Goal: Information Seeking & Learning: Learn about a topic

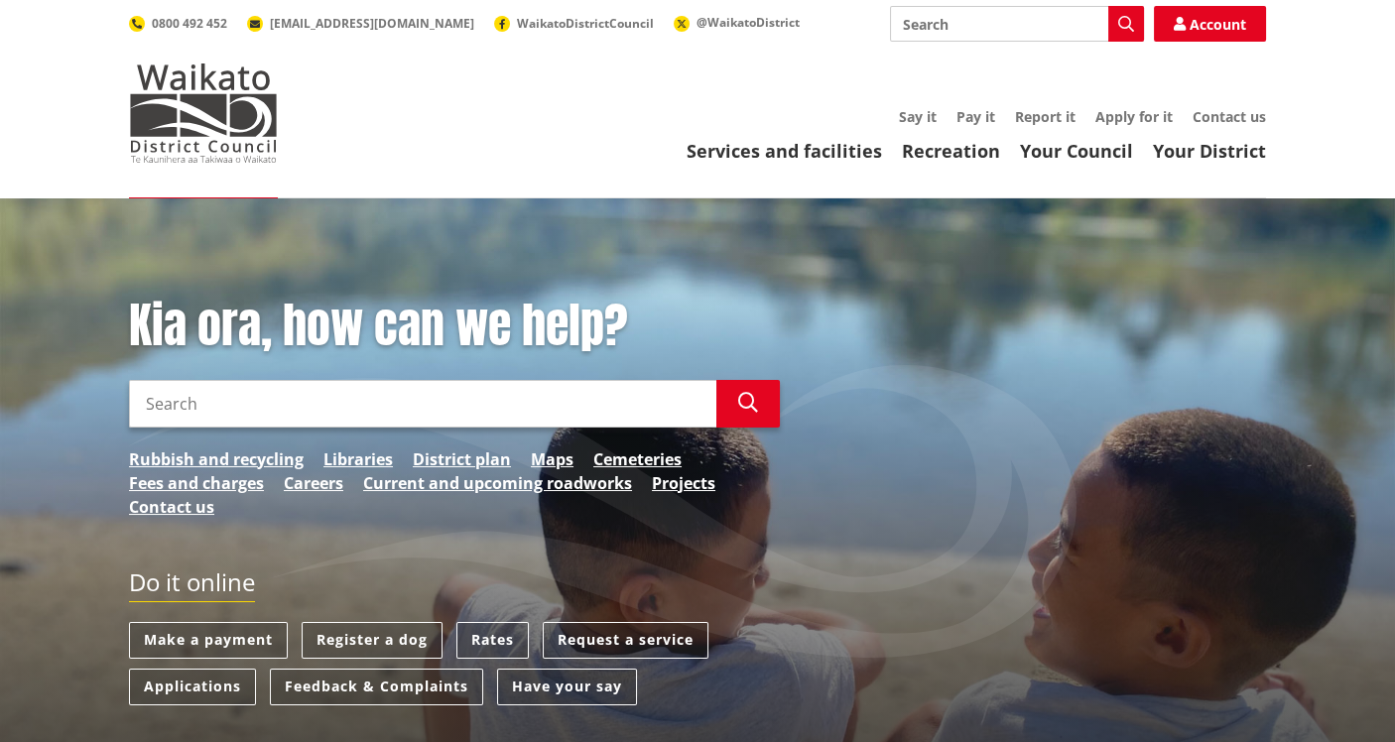
click at [199, 417] on input "Search" at bounding box center [423, 404] width 588 height 48
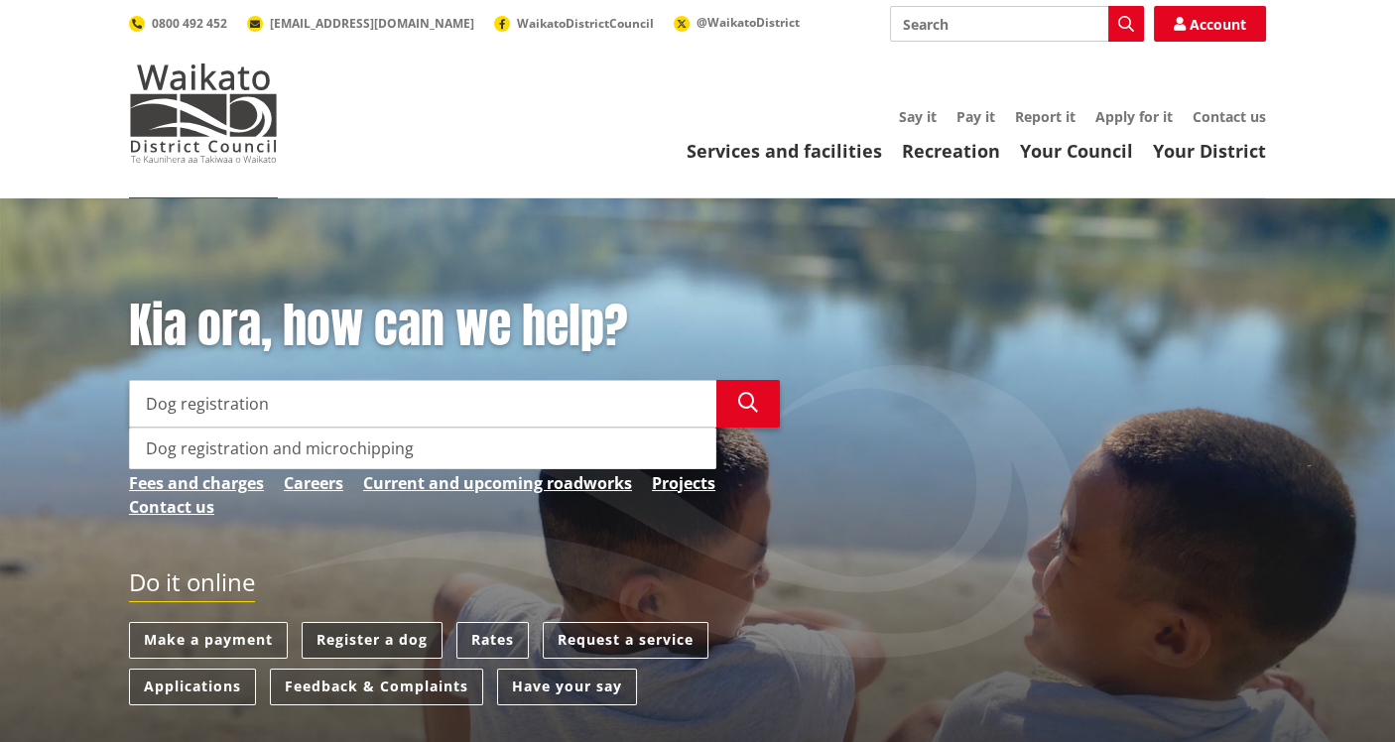
type input "Dog registration"
click at [378, 632] on link "Register a dog" at bounding box center [372, 640] width 141 height 37
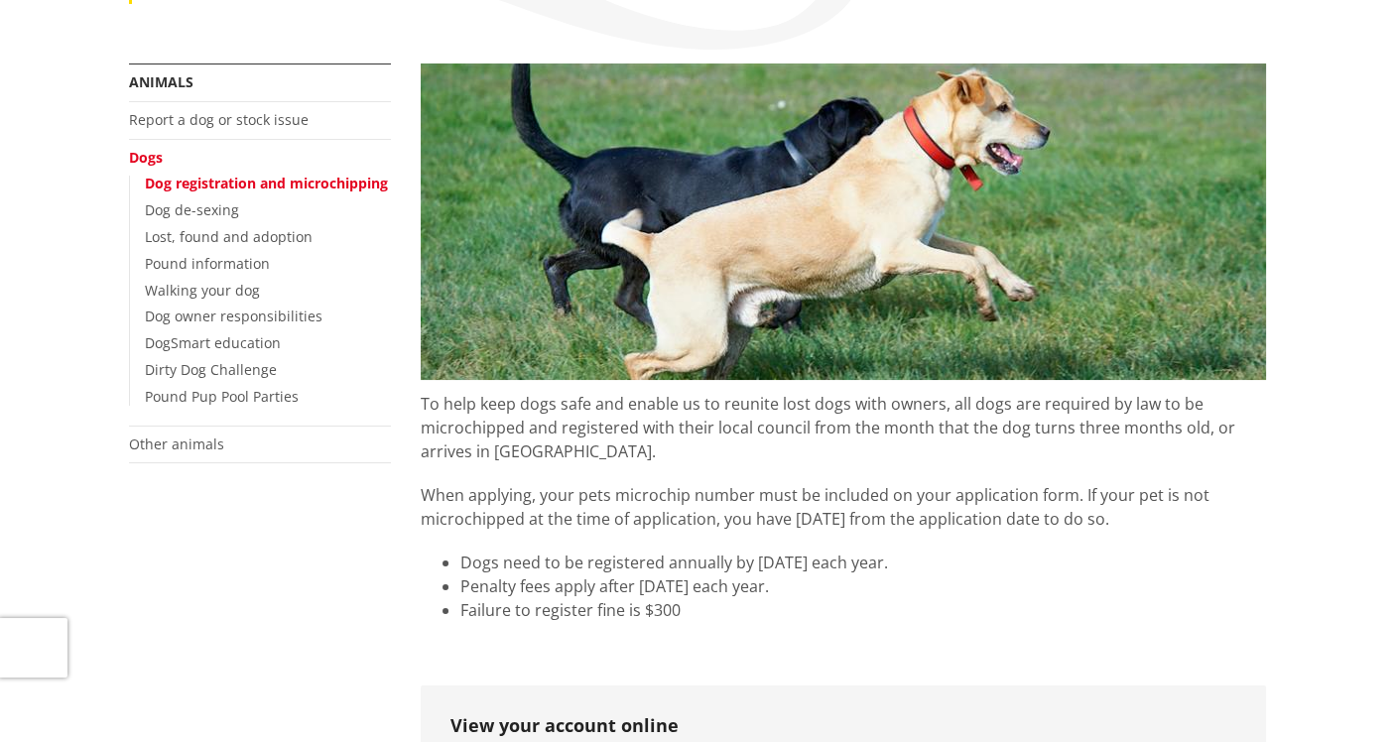
scroll to position [397, 0]
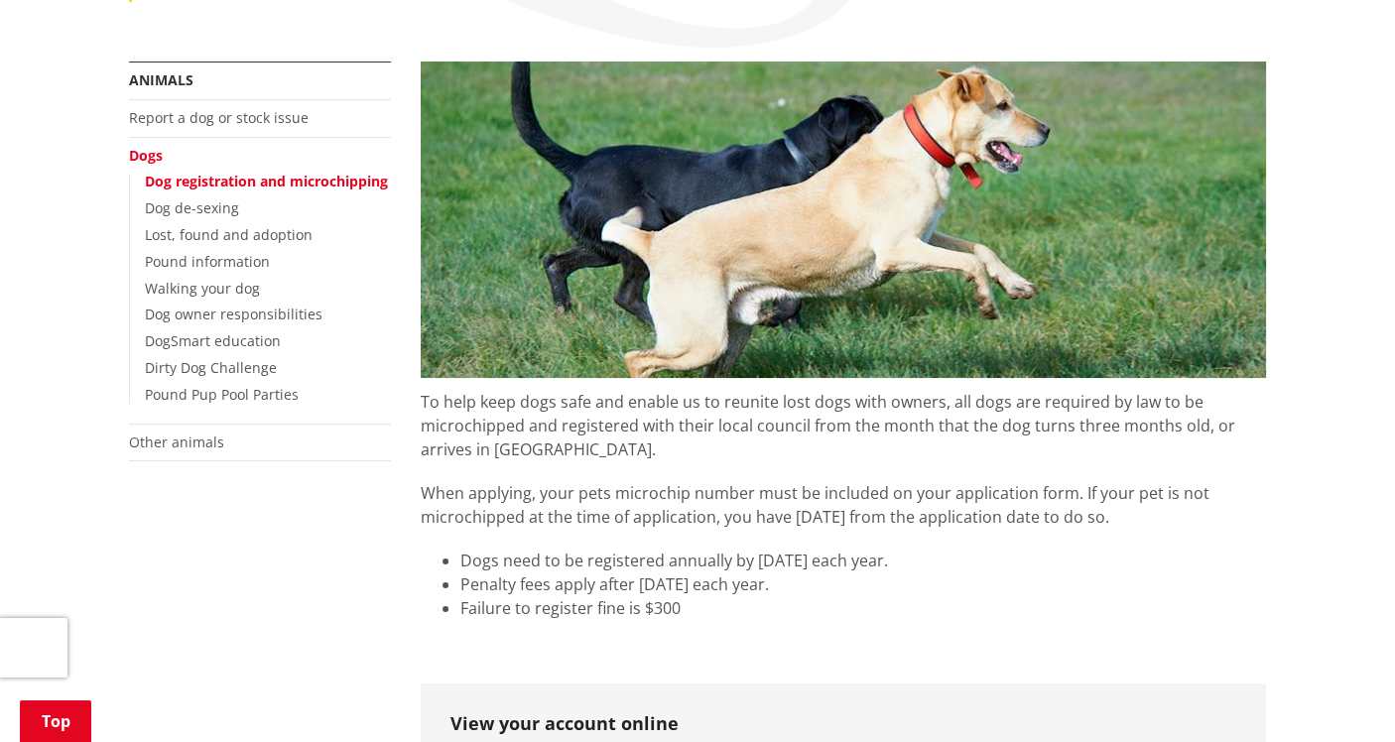
click at [253, 177] on link "Dog registration and microchipping" at bounding box center [266, 181] width 243 height 19
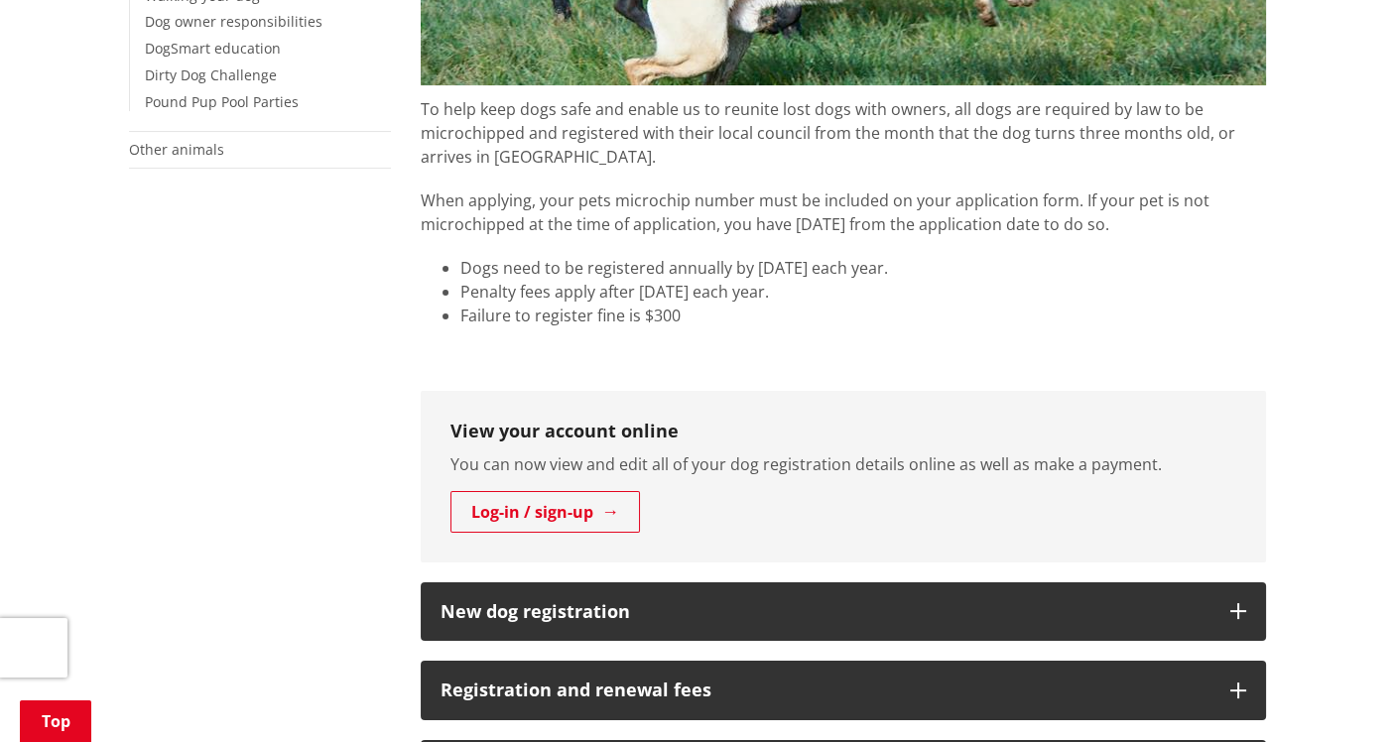
scroll to position [893, 0]
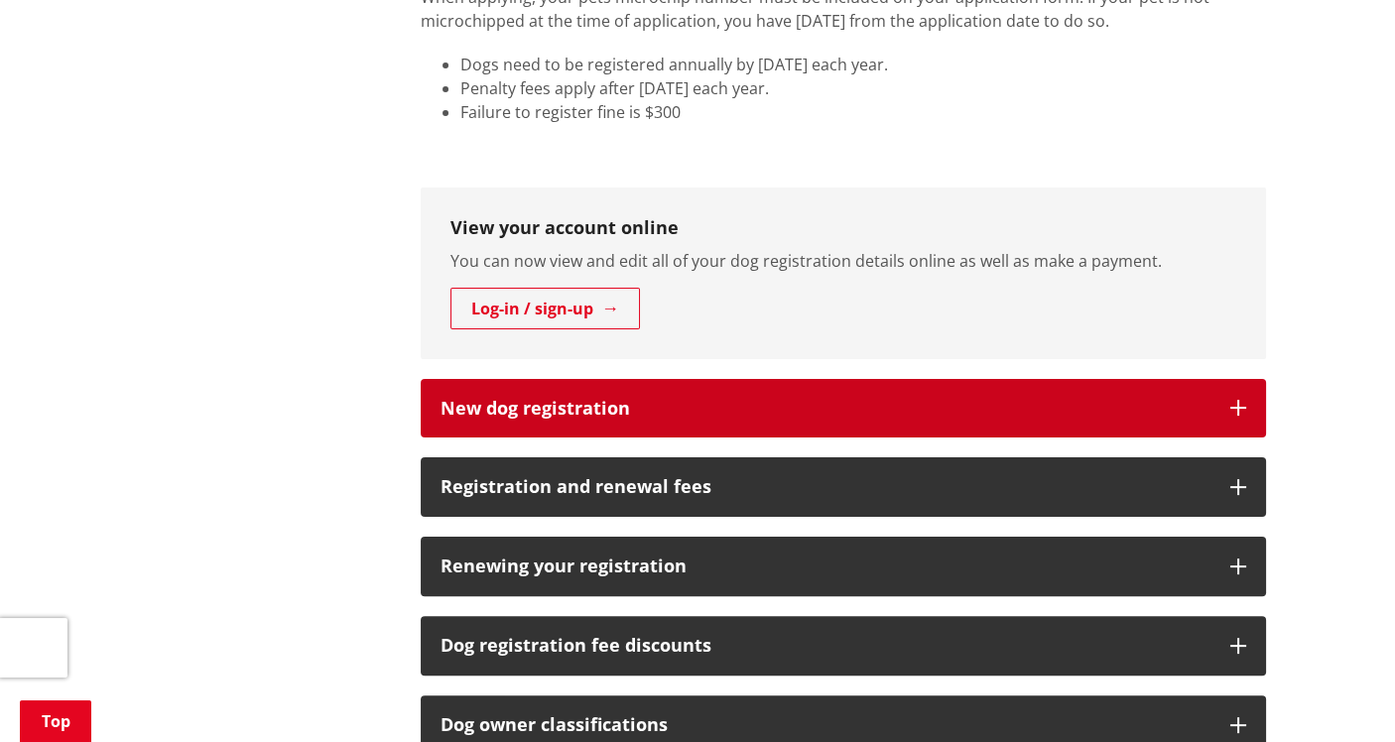
click at [573, 401] on h3 "New dog registration" at bounding box center [826, 409] width 770 height 20
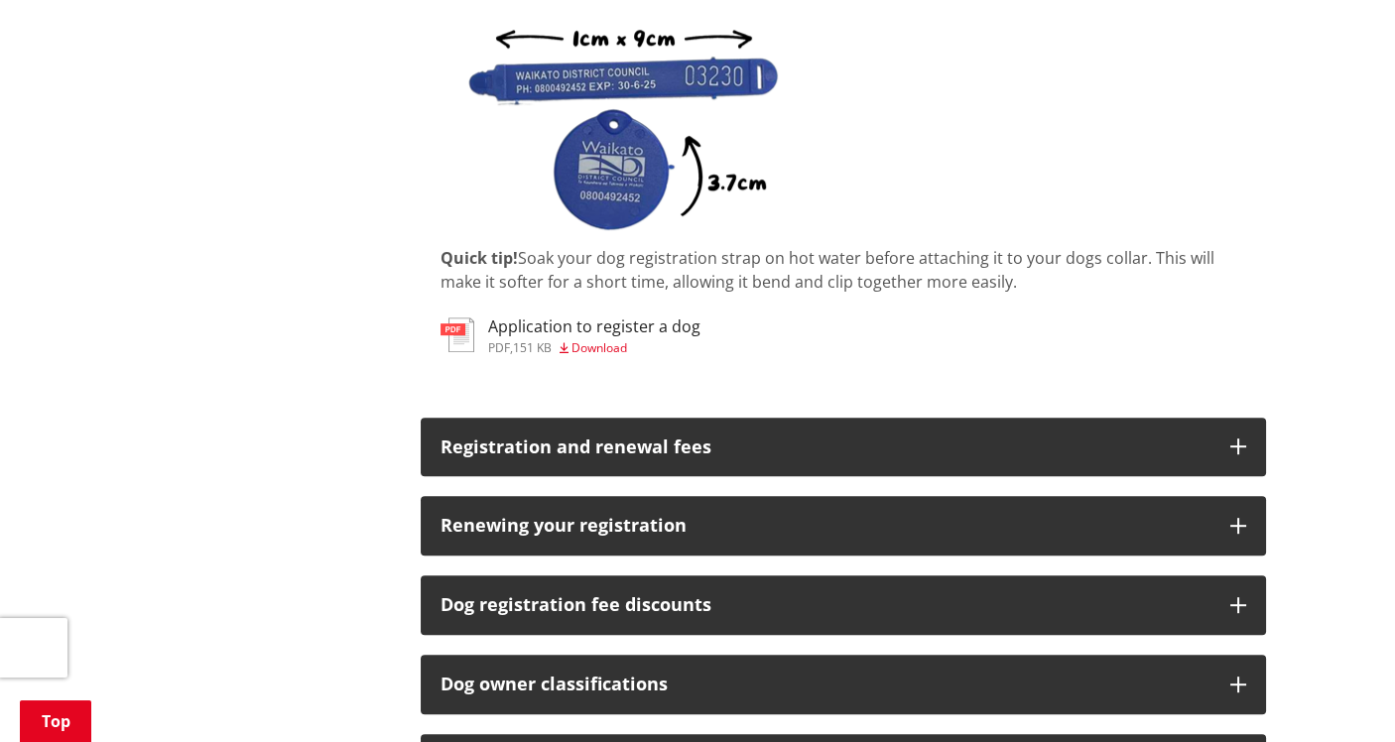
scroll to position [1588, 0]
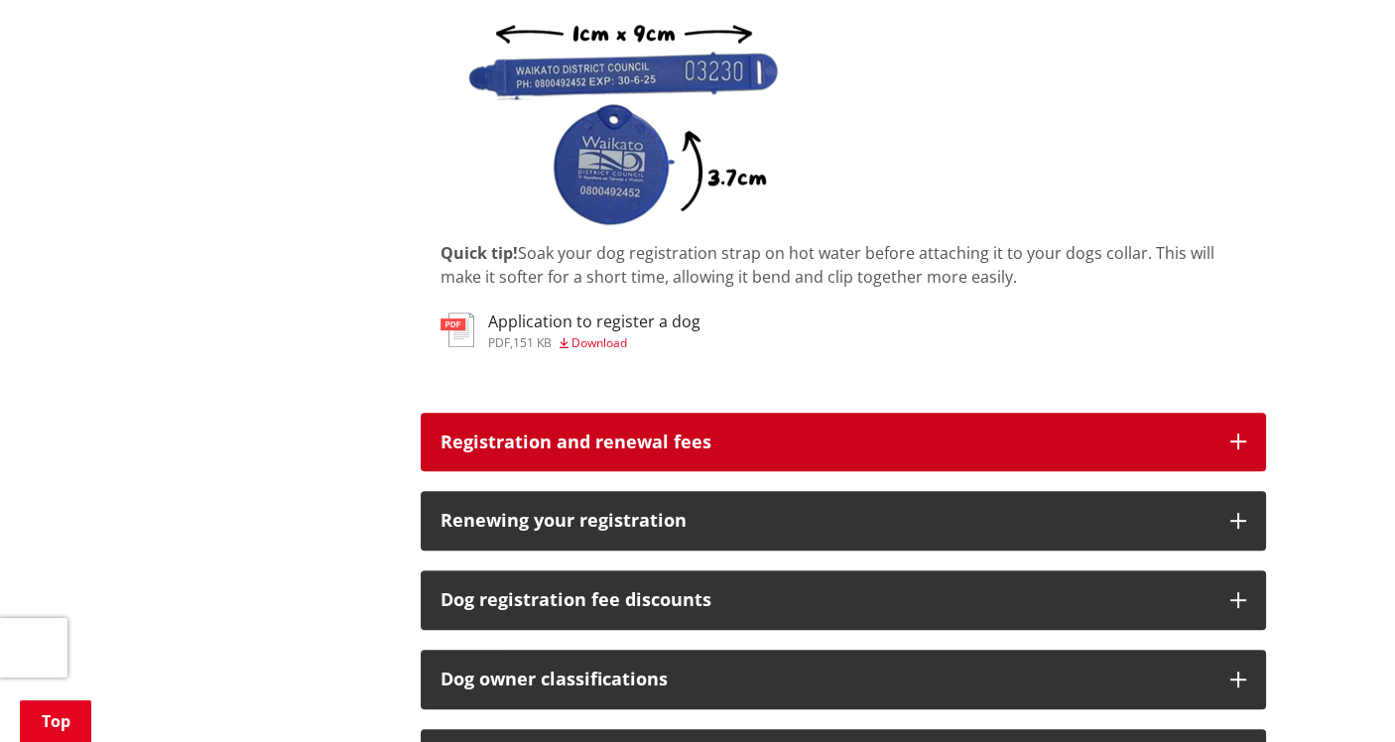
click at [658, 433] on h3 "Registration and renewal fees" at bounding box center [826, 443] width 770 height 20
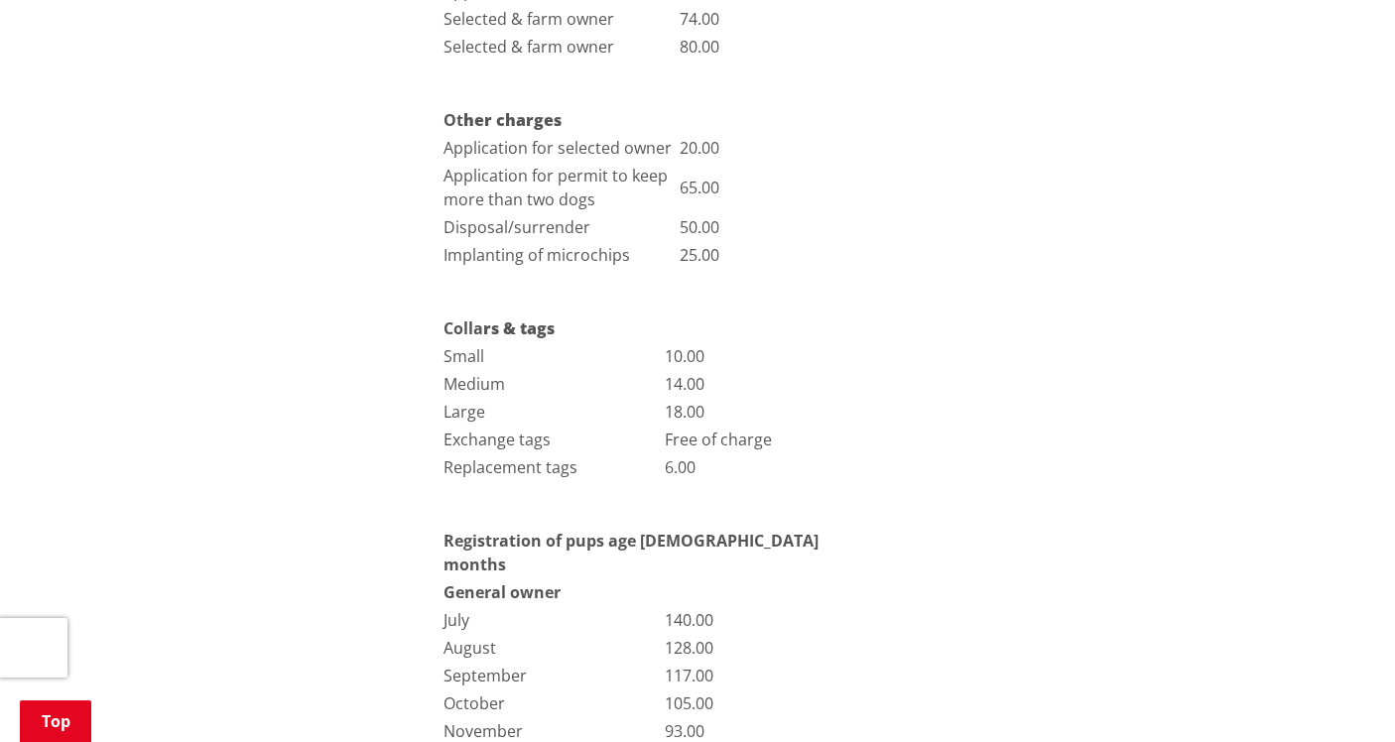
scroll to position [2680, 0]
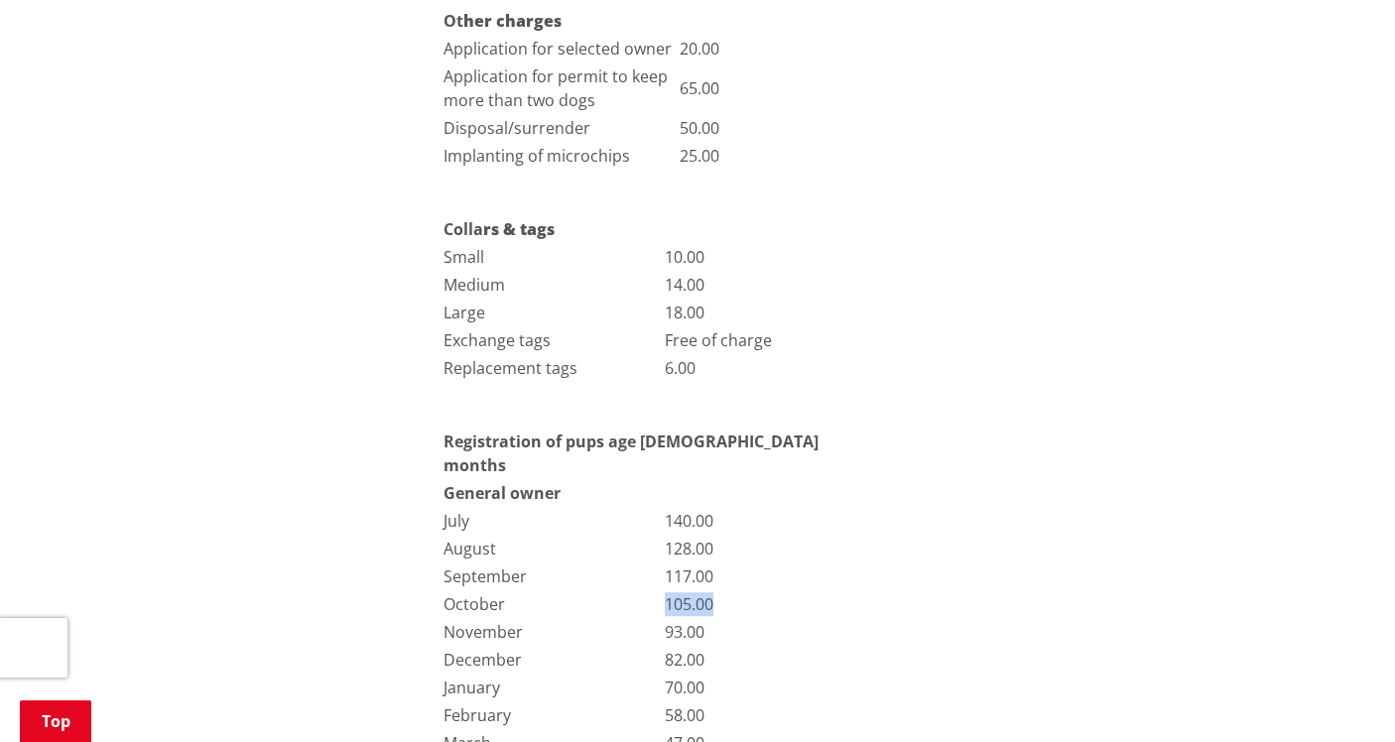
drag, startPoint x: 718, startPoint y: 547, endPoint x: 664, endPoint y: 546, distance: 53.6
click at [664, 592] on td "105.00" at bounding box center [760, 605] width 192 height 26
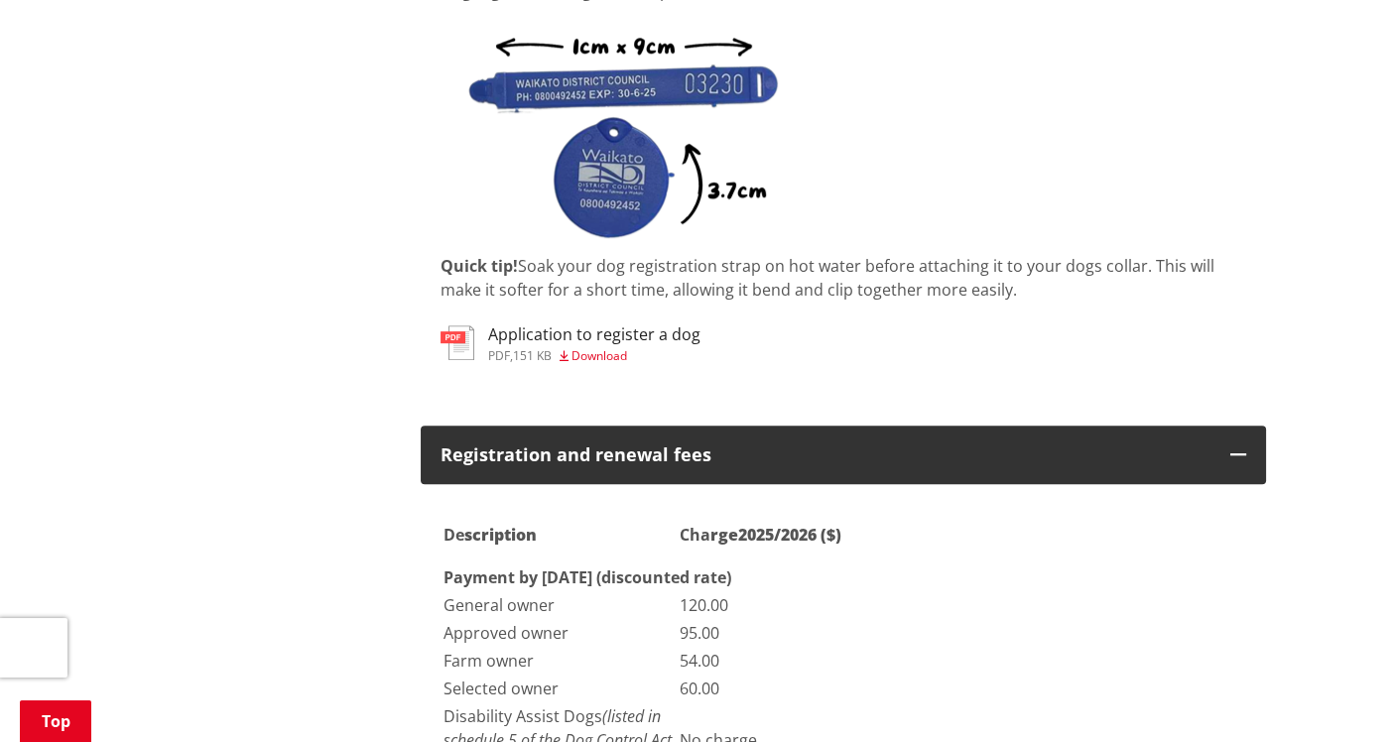
scroll to position [1489, 0]
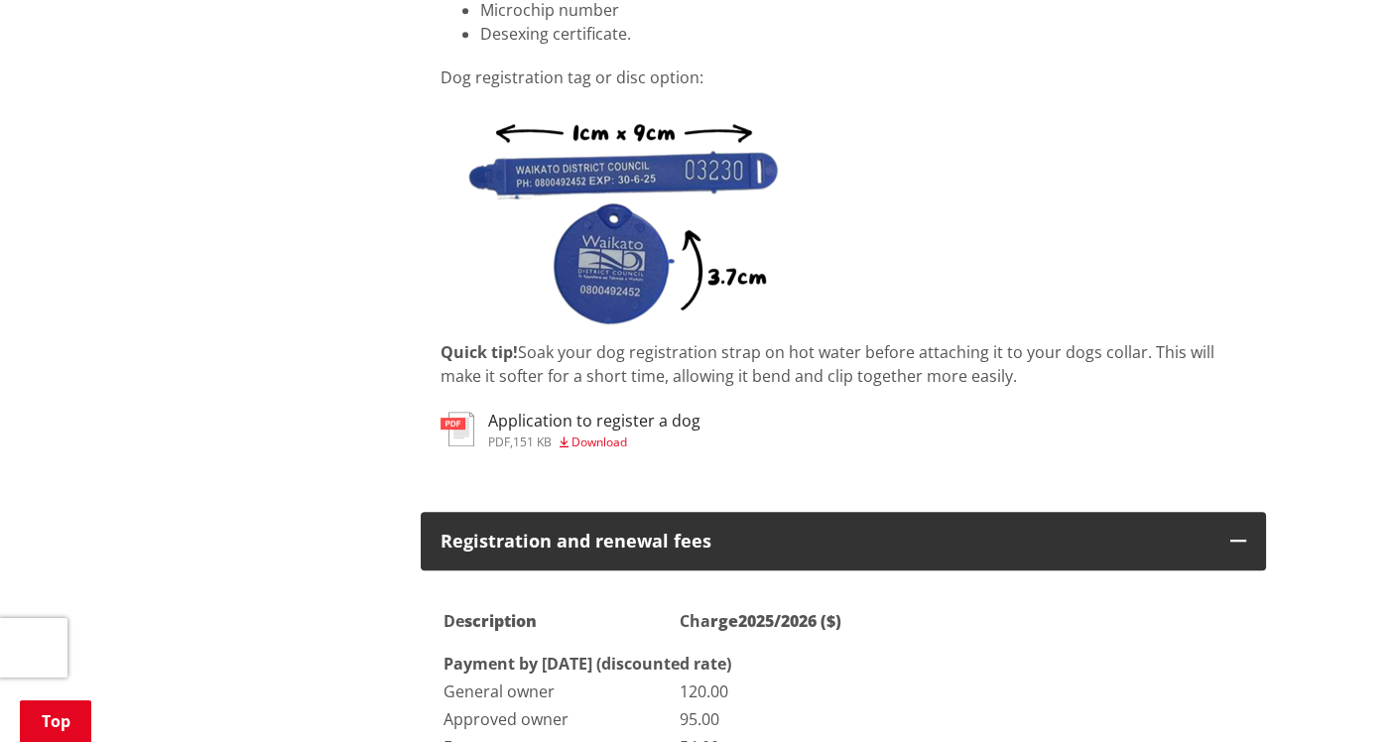
click at [602, 435] on span "Download" at bounding box center [600, 442] width 56 height 17
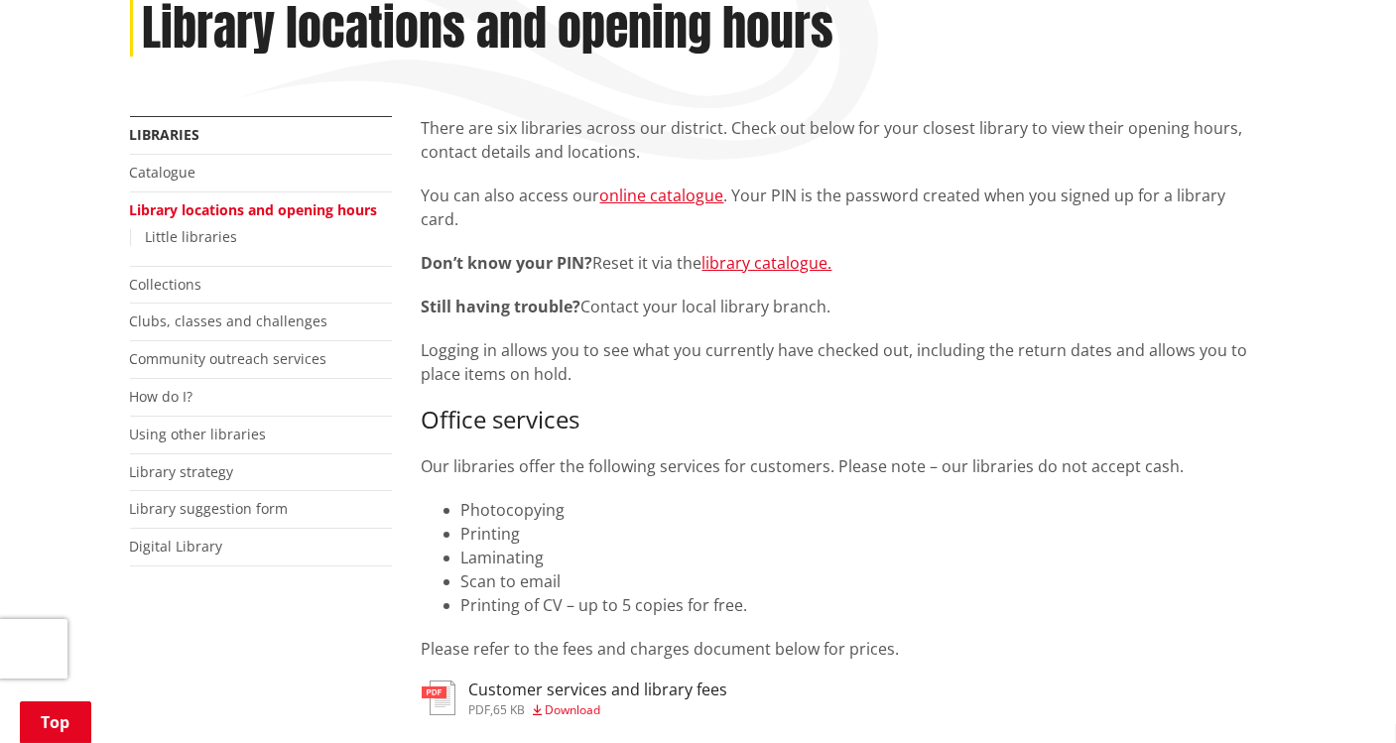
scroll to position [298, 0]
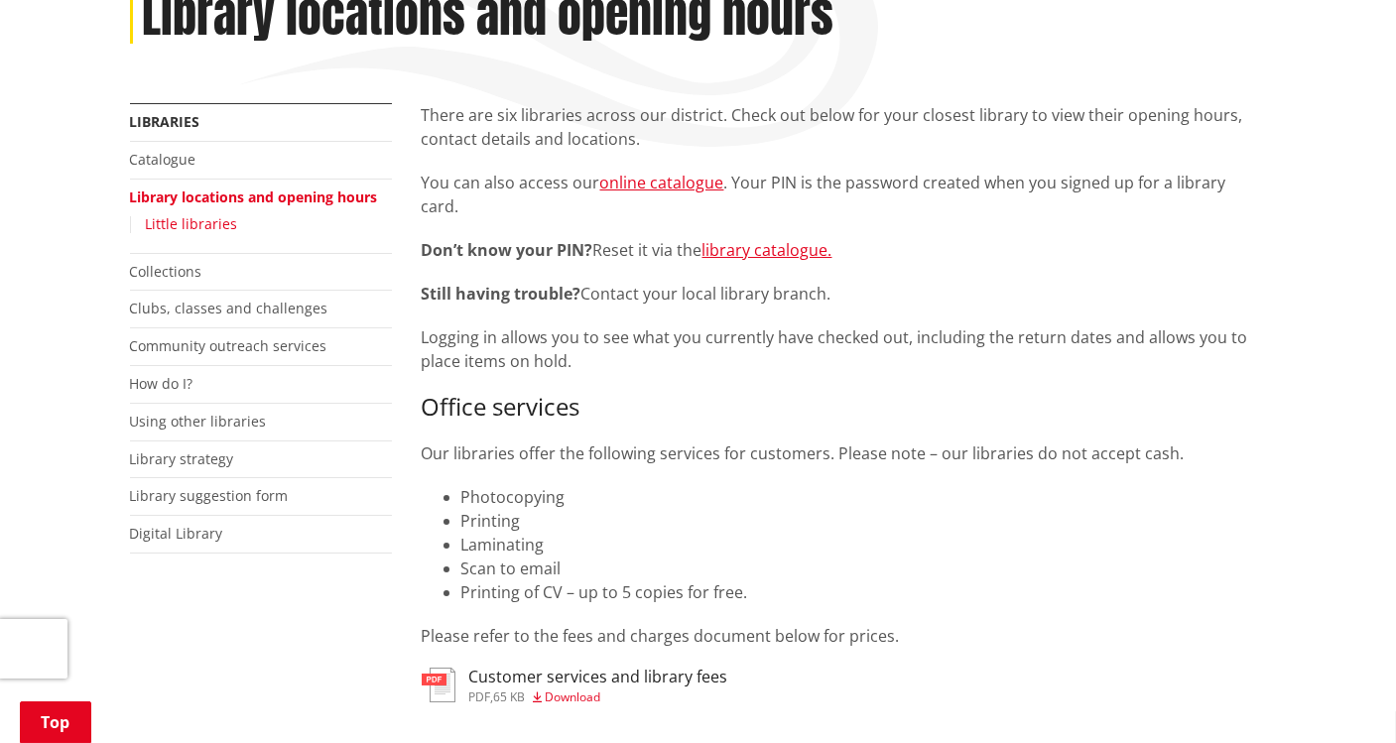
click at [210, 221] on link "Little libraries" at bounding box center [192, 223] width 92 height 19
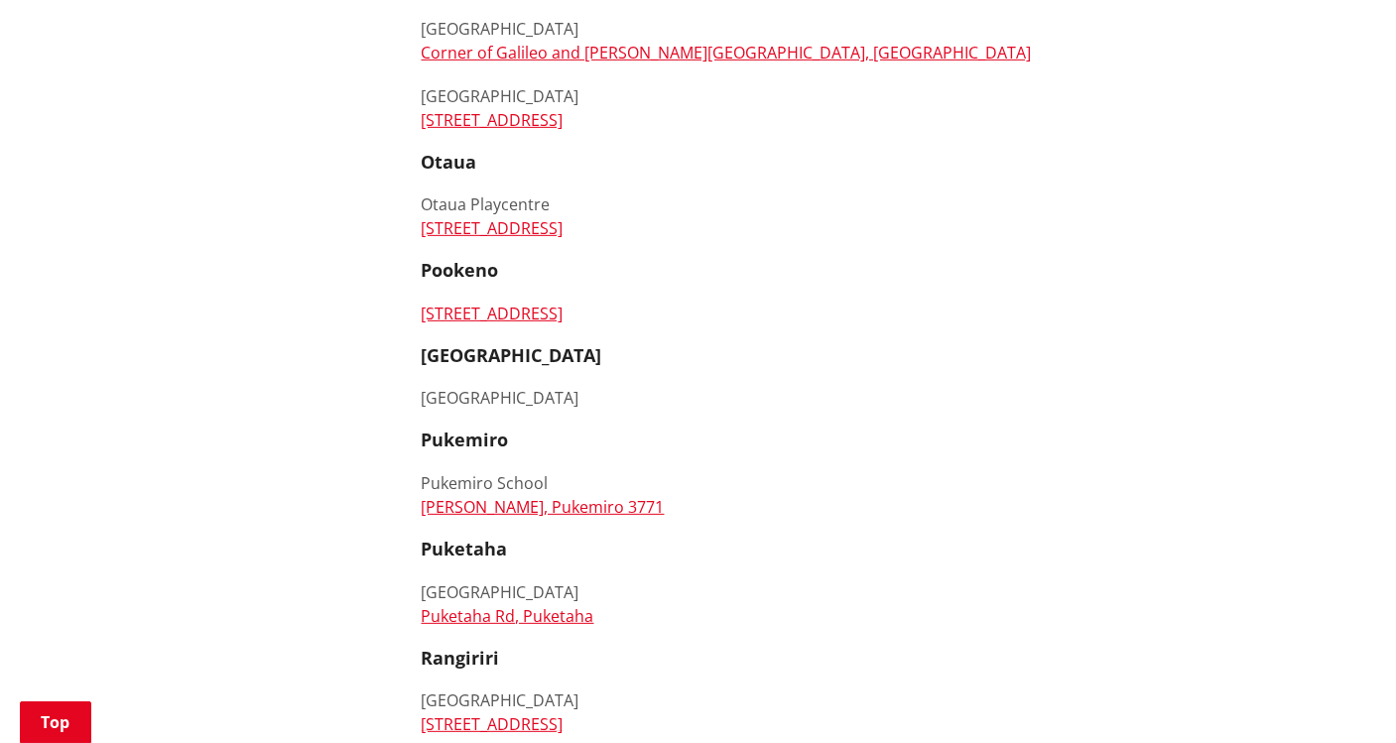
scroll to position [3275, 0]
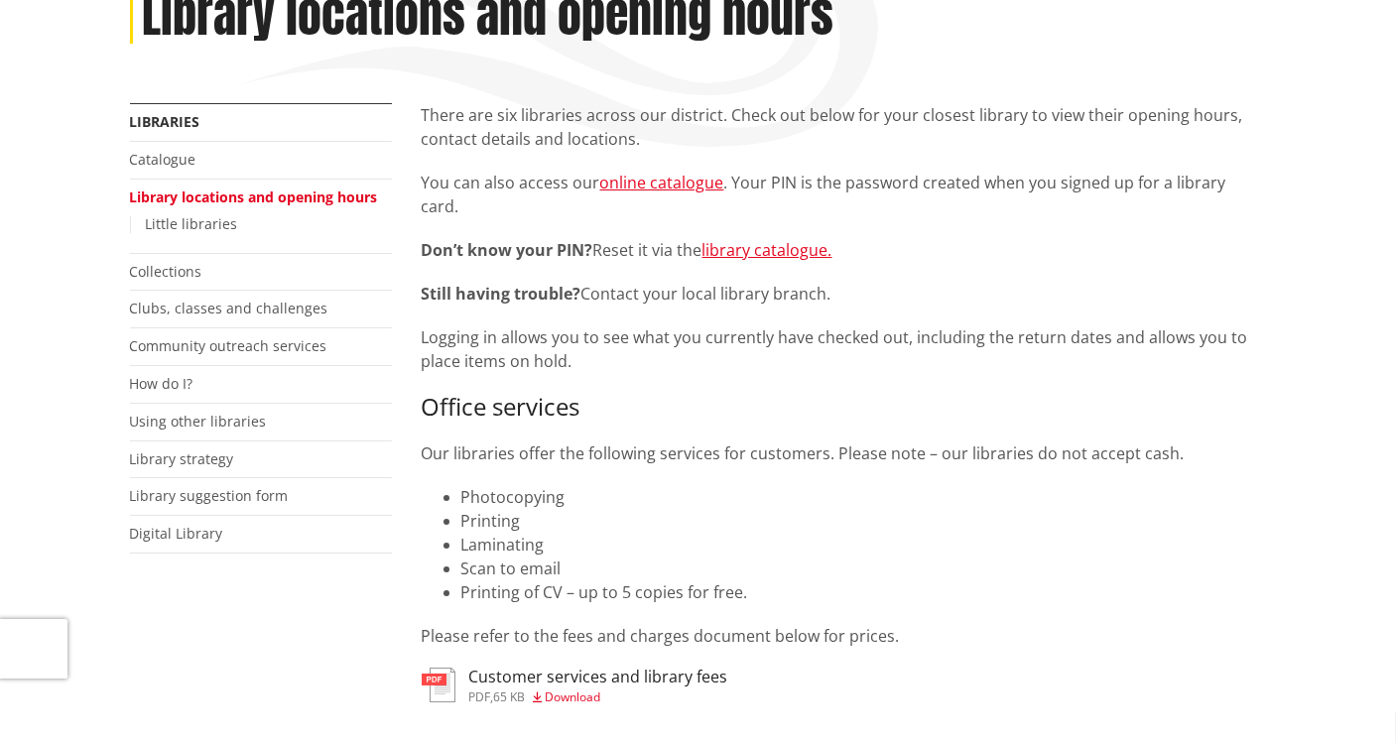
scroll to position [298, 0]
click at [168, 266] on link "Collections" at bounding box center [166, 271] width 72 height 19
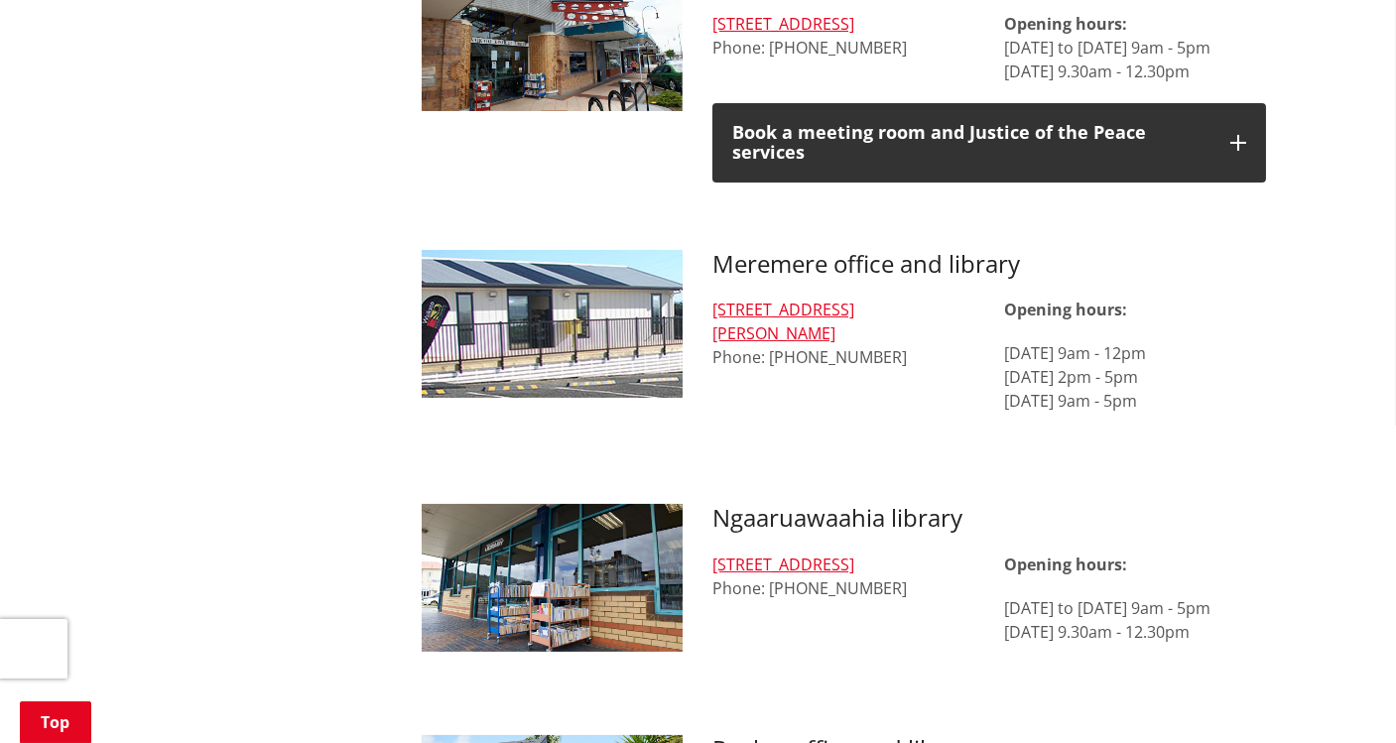
scroll to position [1390, 0]
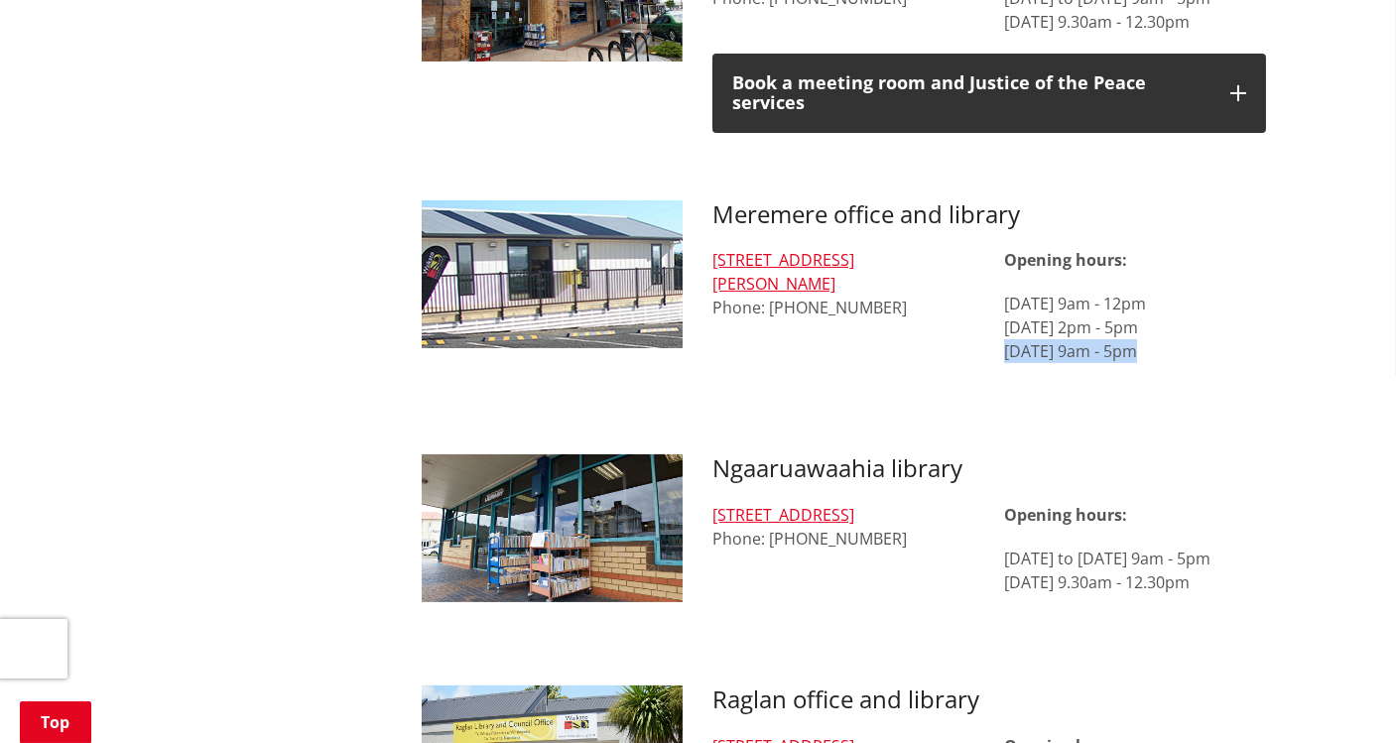
drag, startPoint x: 1005, startPoint y: 322, endPoint x: 1138, endPoint y: 333, distance: 133.5
click at [1138, 333] on p "[DATE] 9am - 12pm [DATE] 2pm - 5pm [DATE] 9am - 5pm" at bounding box center [1135, 327] width 262 height 71
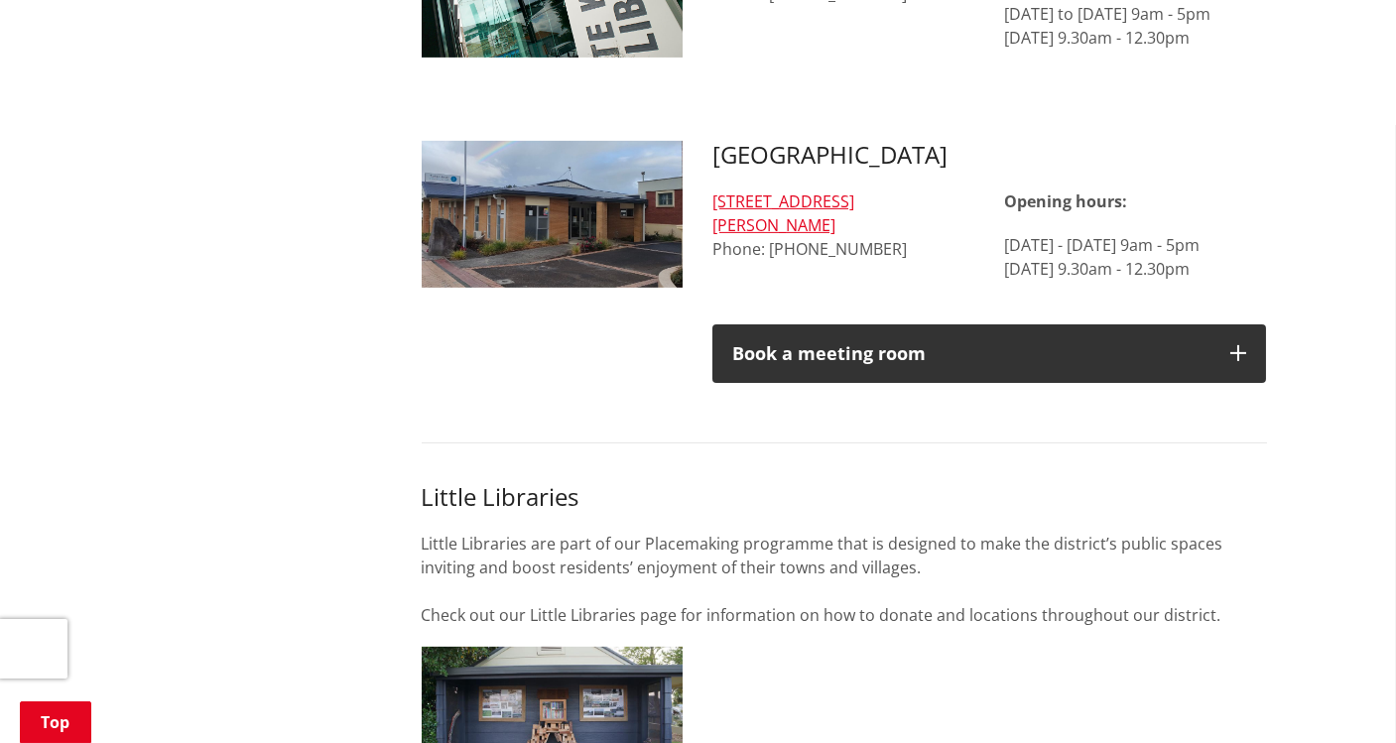
scroll to position [2581, 0]
